Goal: Transaction & Acquisition: Book appointment/travel/reservation

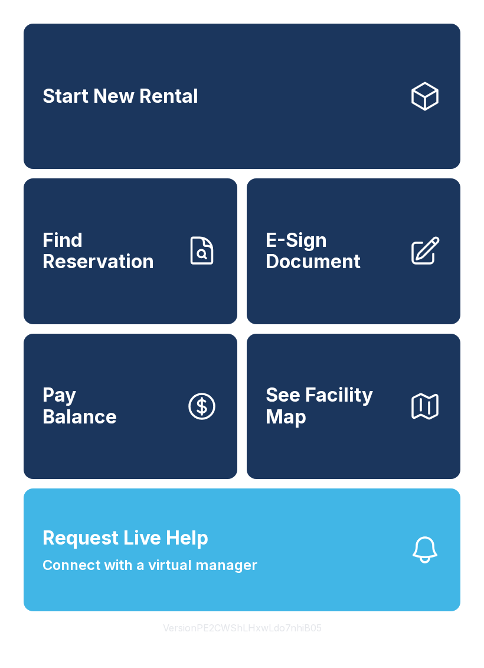
click at [240, 89] on link "Start New Rental" at bounding box center [242, 96] width 437 height 145
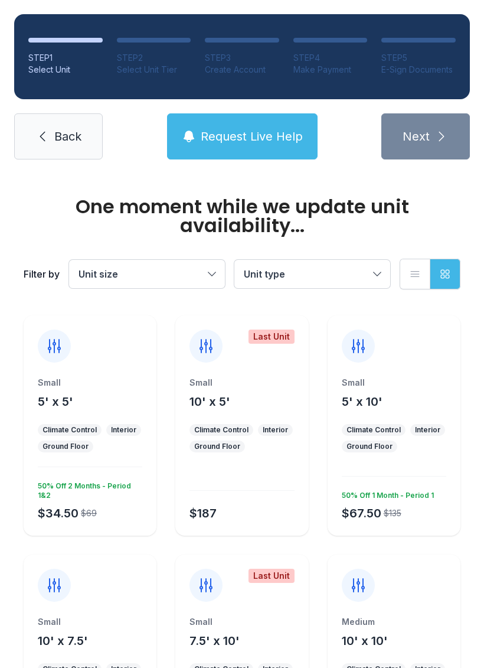
click at [80, 370] on div "Small 5' x 5' Climate Control Interior Ground Floor $34.50 $69 50% Off 2 Months…" at bounding box center [90, 425] width 133 height 220
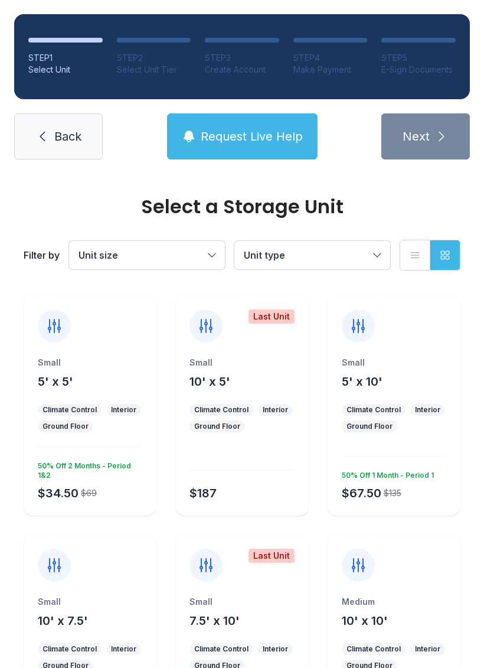
click at [54, 341] on div at bounding box center [54, 325] width 33 height 33
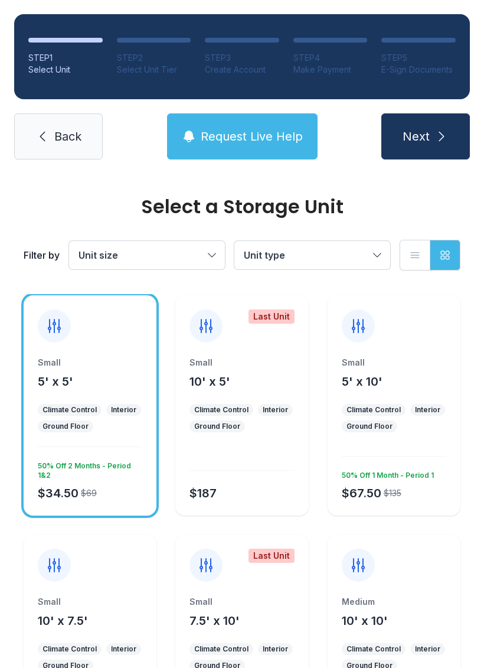
click at [436, 142] on icon "submit" at bounding box center [441, 136] width 14 height 14
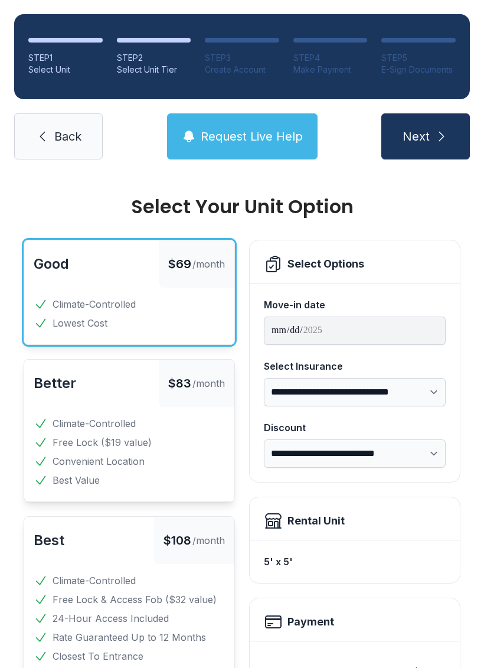
click at [439, 128] on button "Next" at bounding box center [425, 136] width 89 height 46
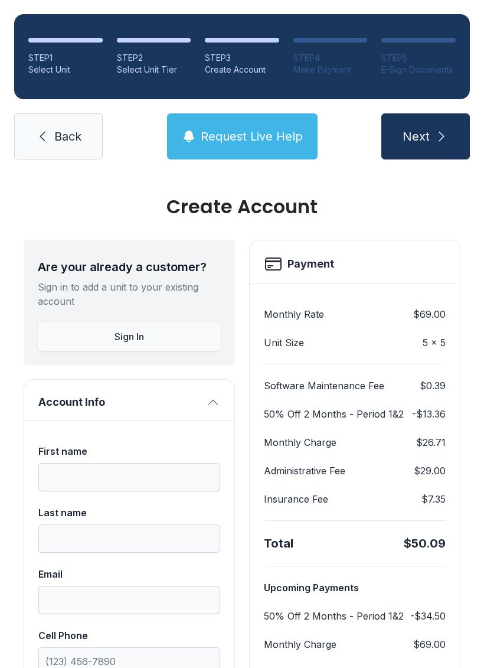
click at [442, 133] on icon "submit" at bounding box center [441, 136] width 14 height 14
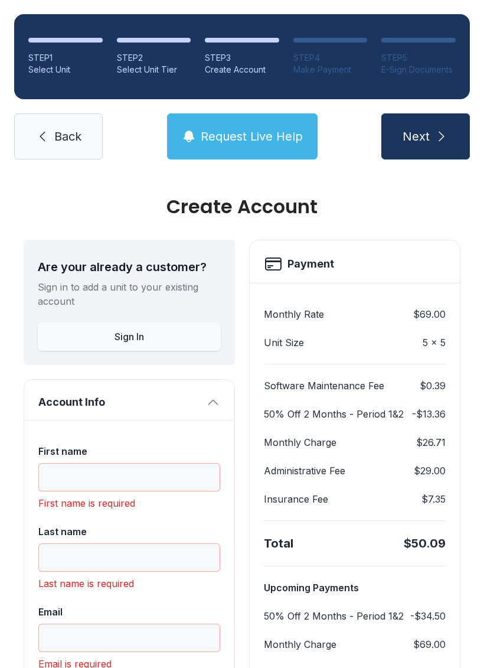
click at [57, 128] on span "Back" at bounding box center [67, 136] width 27 height 17
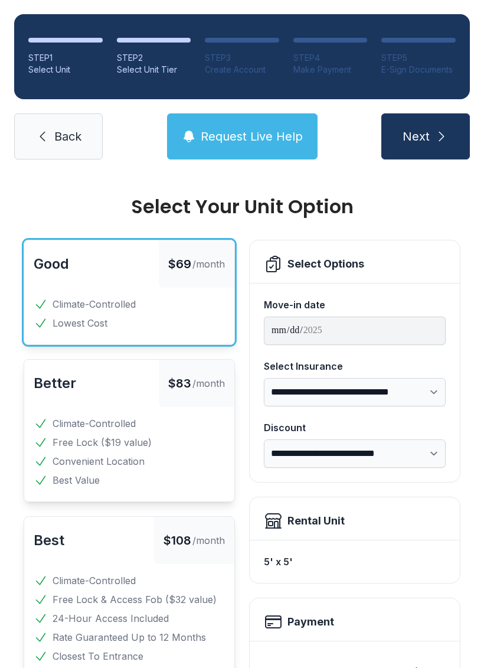
click at [54, 126] on link "Back" at bounding box center [58, 136] width 89 height 46
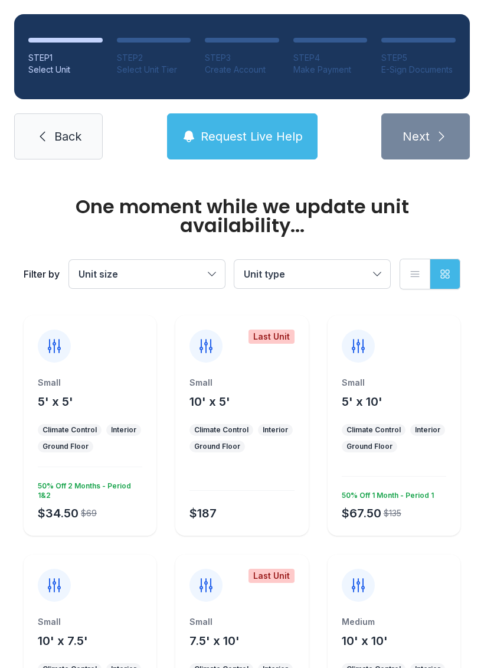
click at [61, 139] on span "Back" at bounding box center [67, 136] width 27 height 17
